Goal: Information Seeking & Learning: Learn about a topic

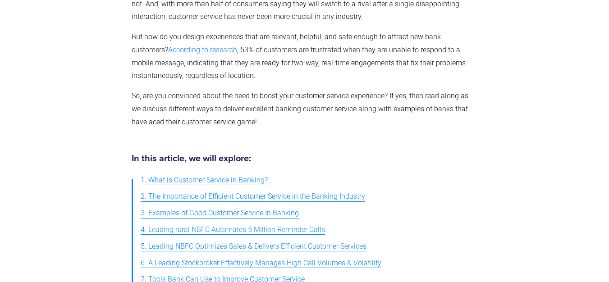
scroll to position [238, 0]
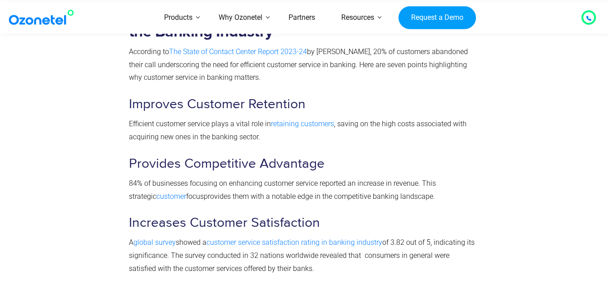
scroll to position [834, 0]
